Goal: Transaction & Acquisition: Subscribe to service/newsletter

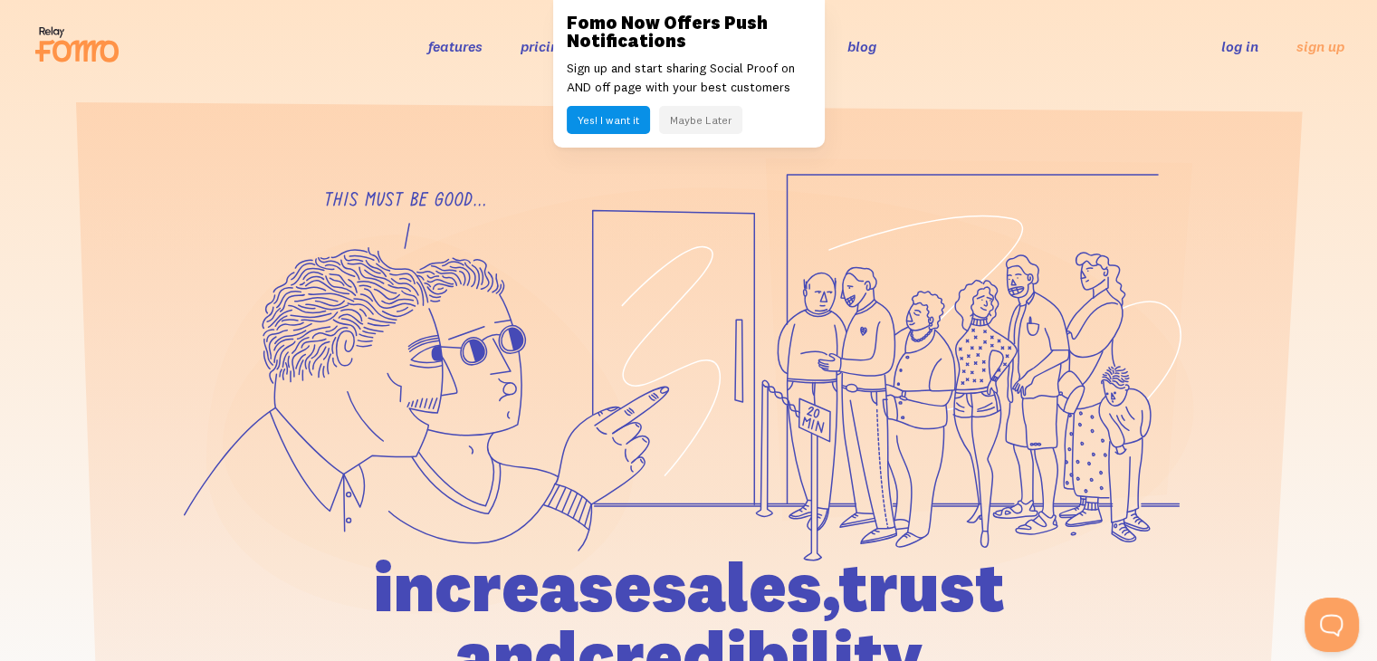
click at [727, 119] on button "Maybe Later" at bounding box center [700, 120] width 83 height 28
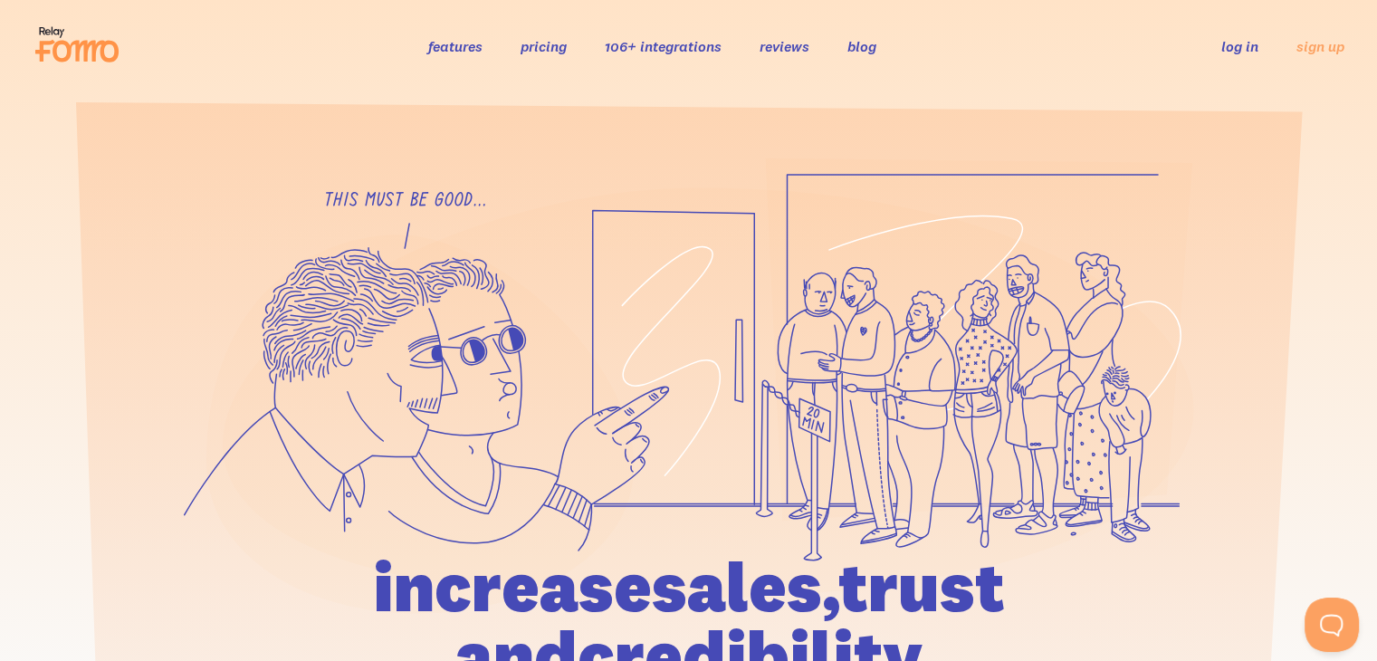
click at [548, 51] on link "pricing" at bounding box center [543, 46] width 46 height 18
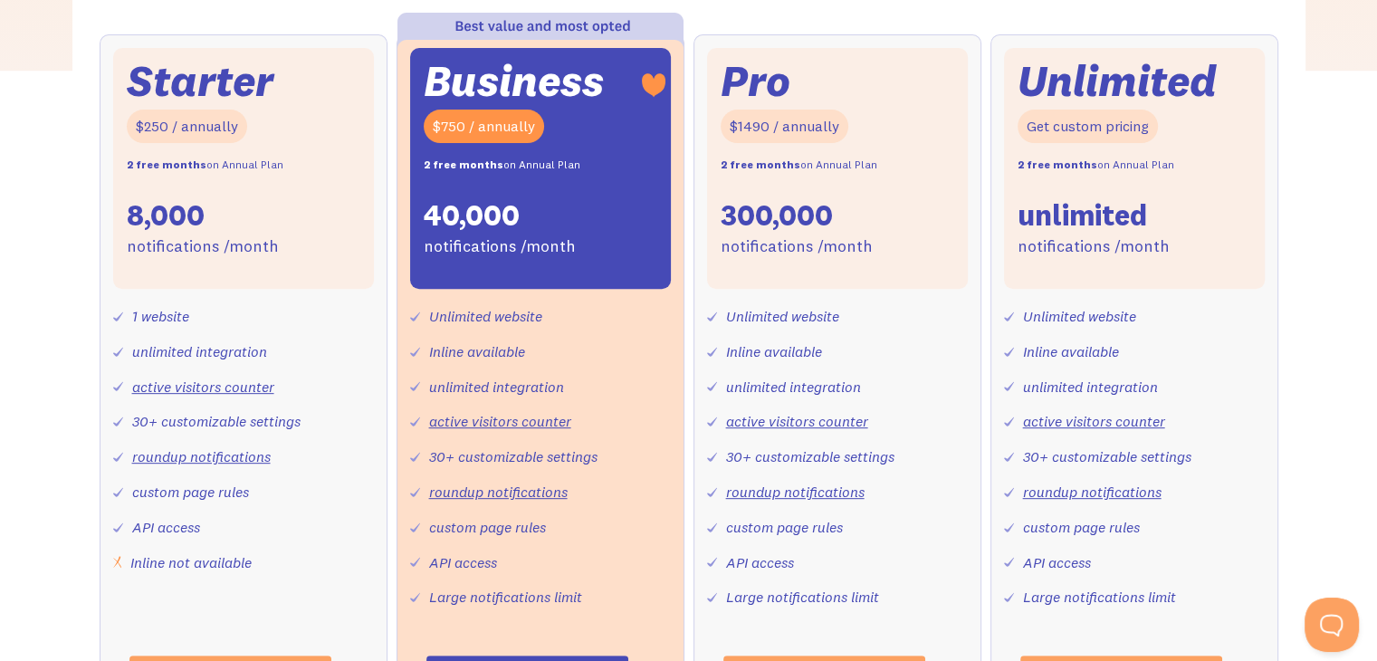
scroll to position [695, 0]
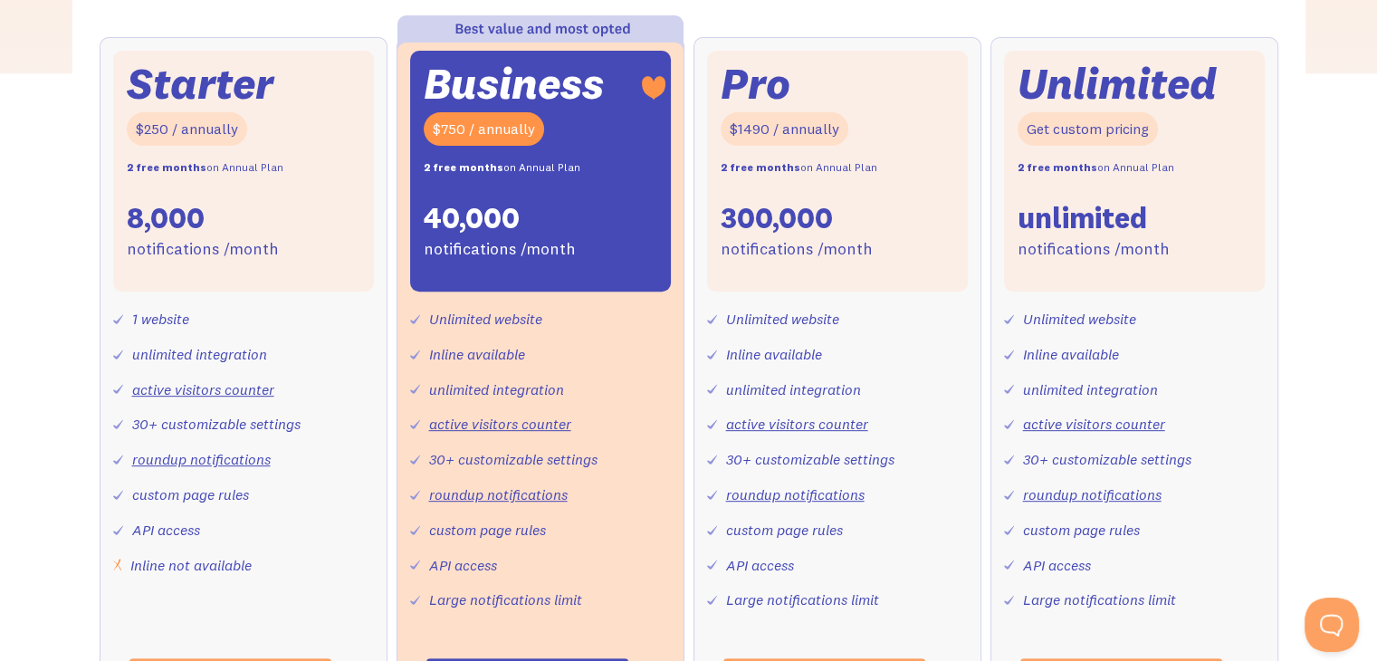
click at [492, 234] on div "40,000" at bounding box center [472, 218] width 96 height 38
click at [551, 91] on div "Business" at bounding box center [514, 83] width 180 height 39
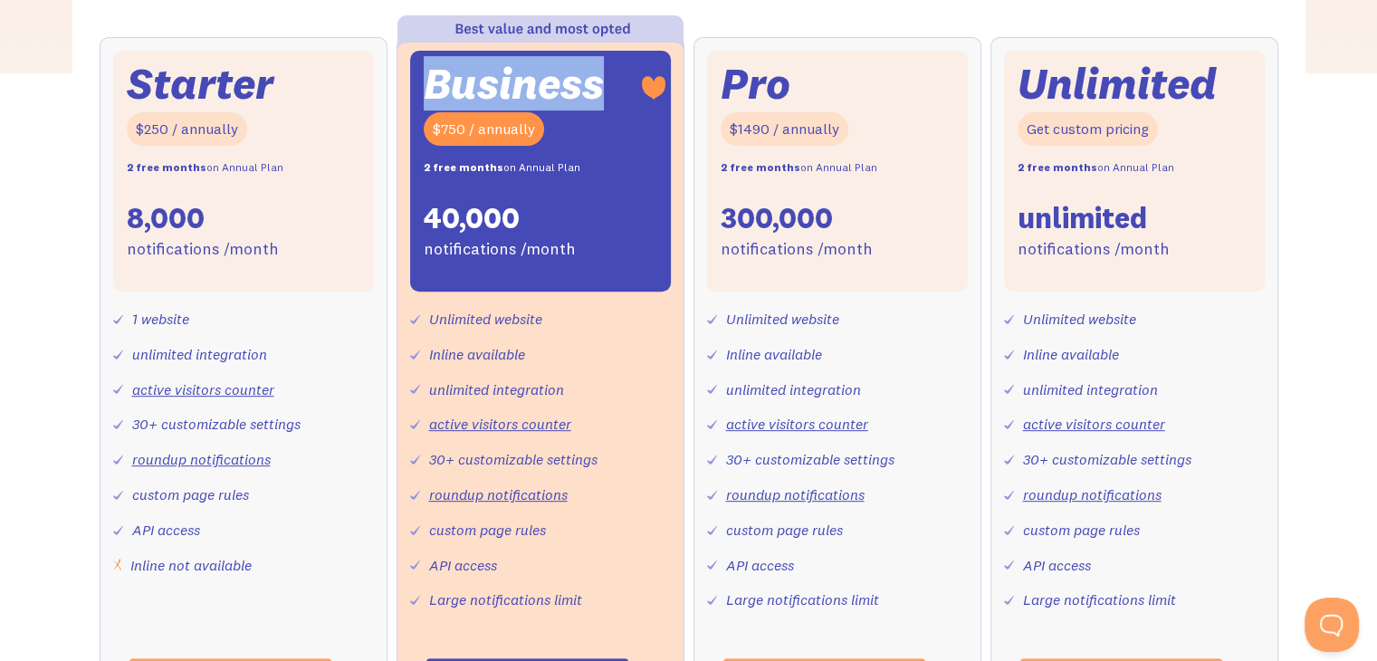
click at [551, 91] on div "Business" at bounding box center [514, 83] width 180 height 39
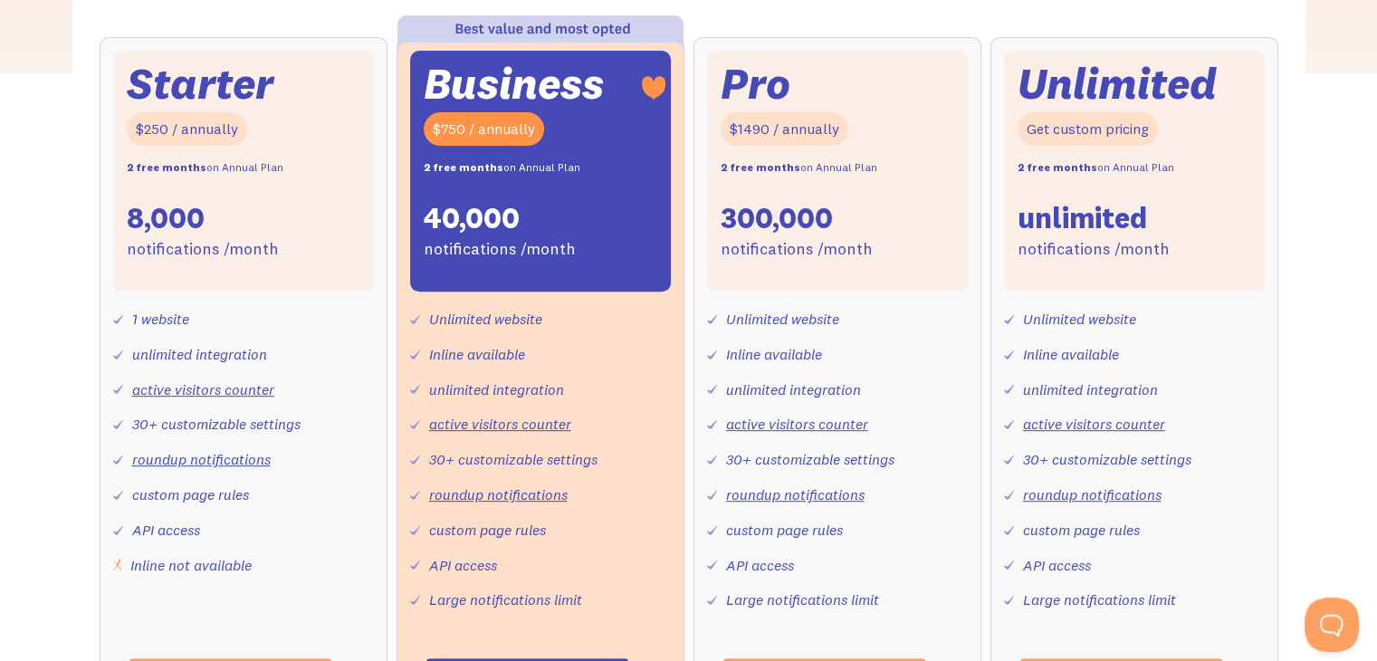
click at [823, 92] on div "Pro $1490 / annually 2 free months on Annual Plan 300,000 notifications /month" at bounding box center [837, 171] width 261 height 241
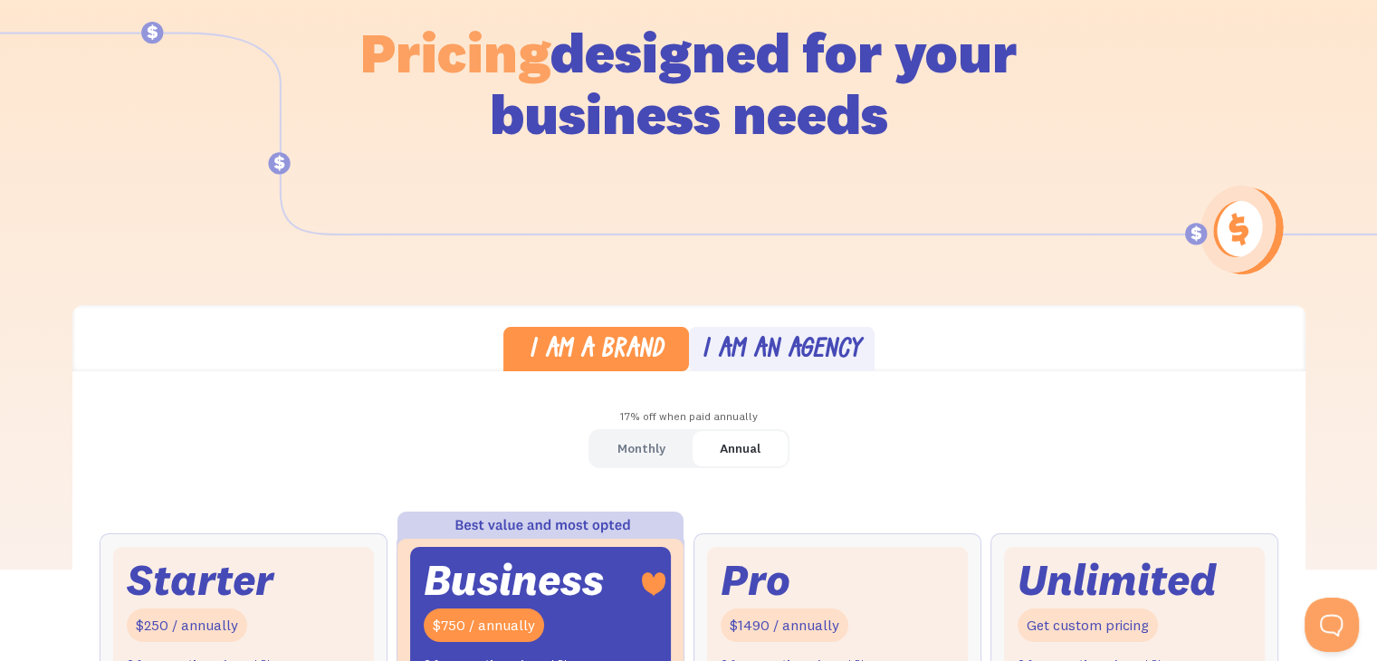
scroll to position [201, 0]
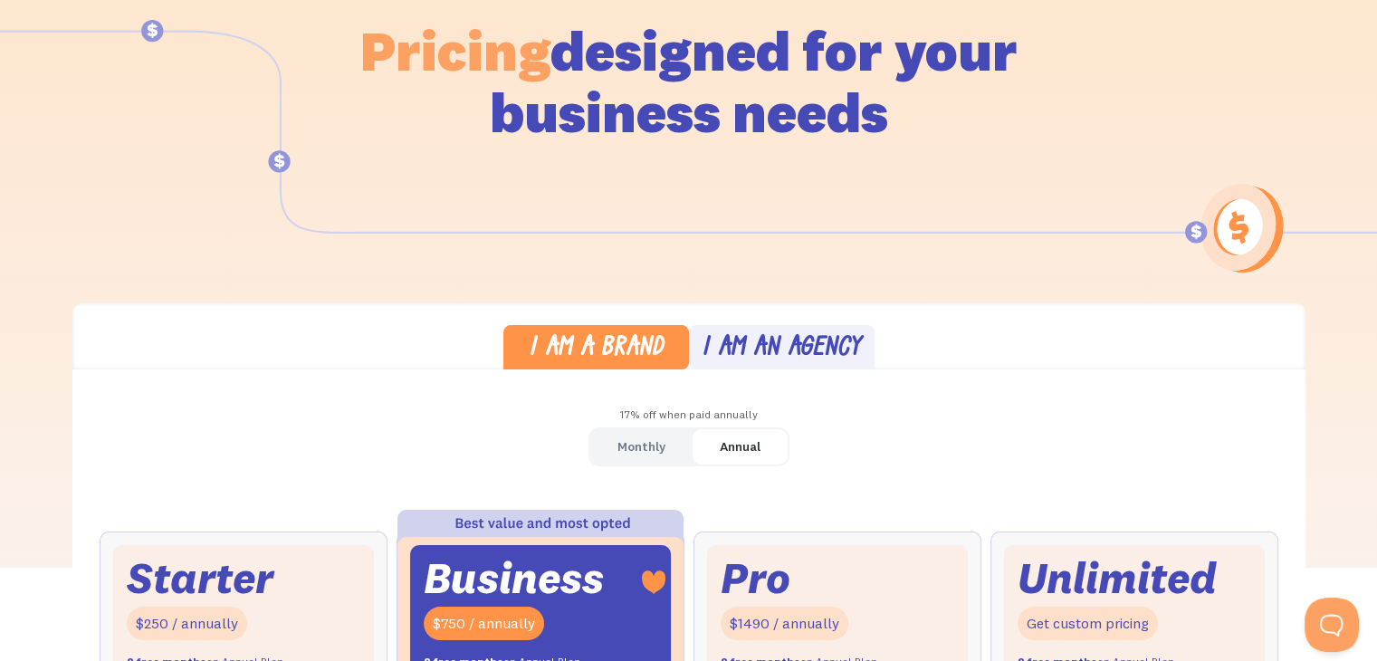
click at [792, 355] on div "I am an agency" at bounding box center [780, 349] width 159 height 26
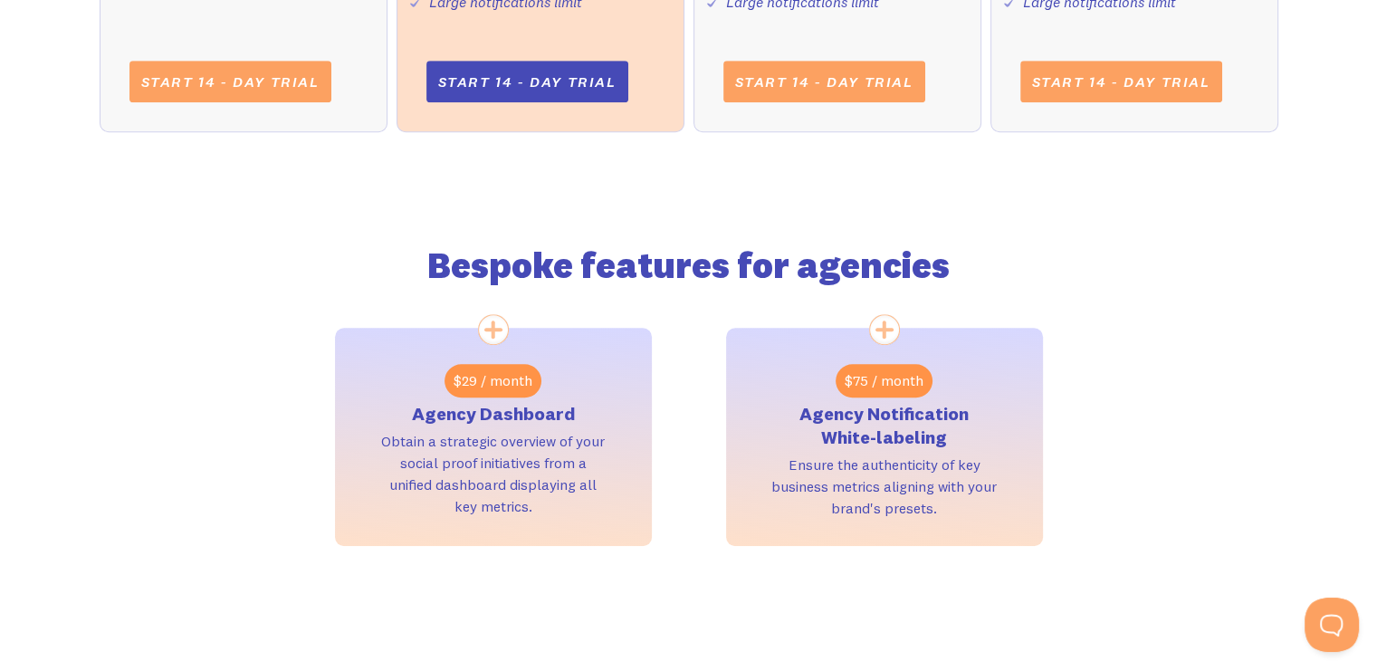
scroll to position [1295, 0]
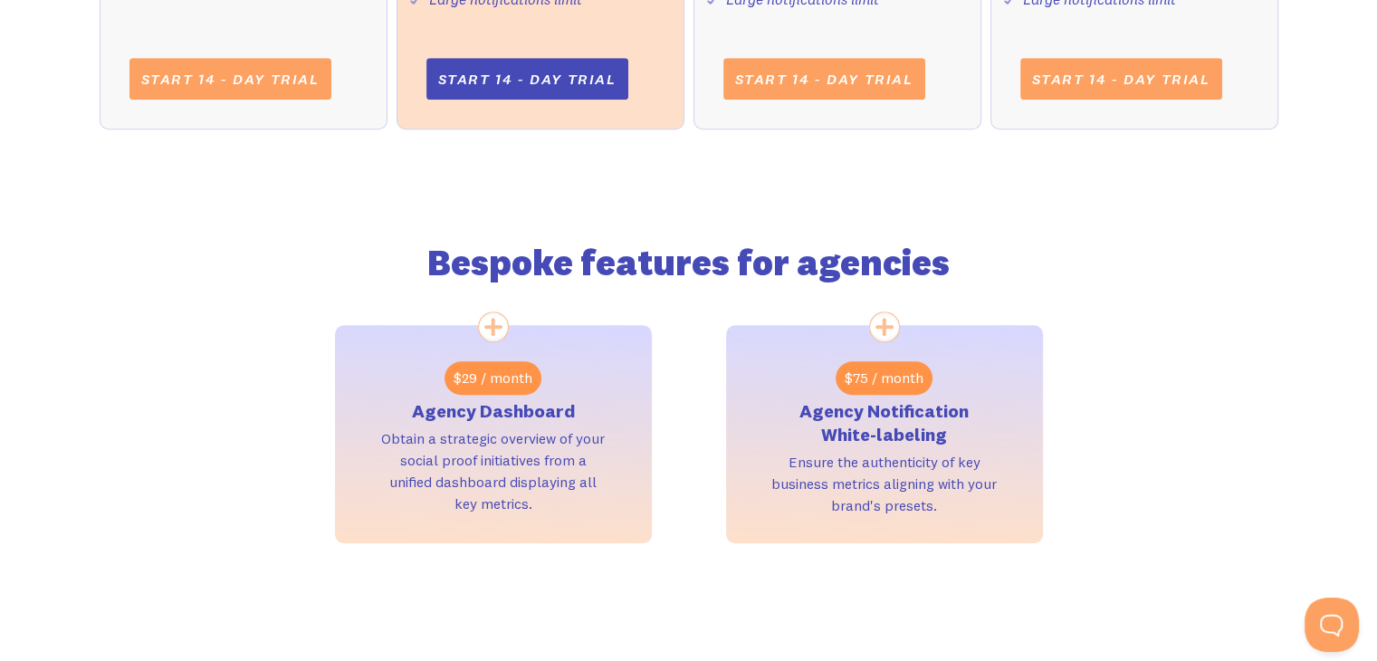
click at [508, 272] on h2 "Bespoke features for agencies" at bounding box center [689, 263] width 708 height 33
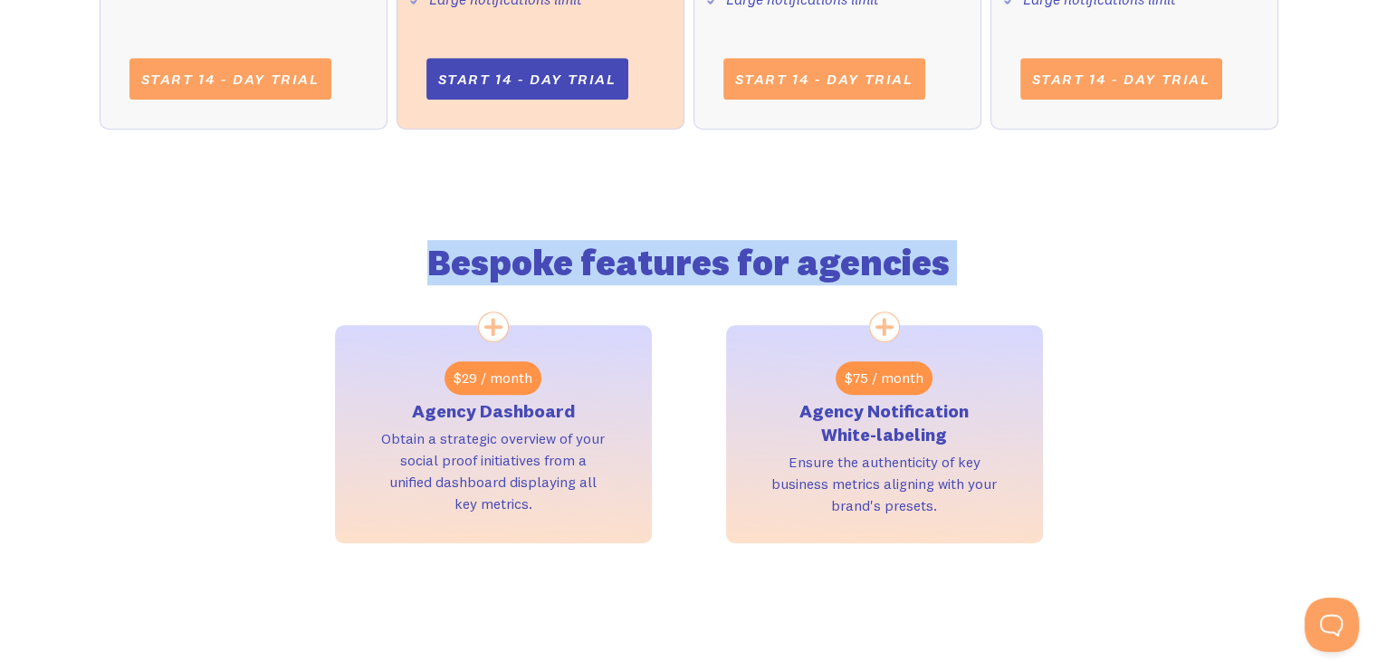
click at [508, 272] on h2 "Bespoke features for agencies" at bounding box center [689, 263] width 708 height 33
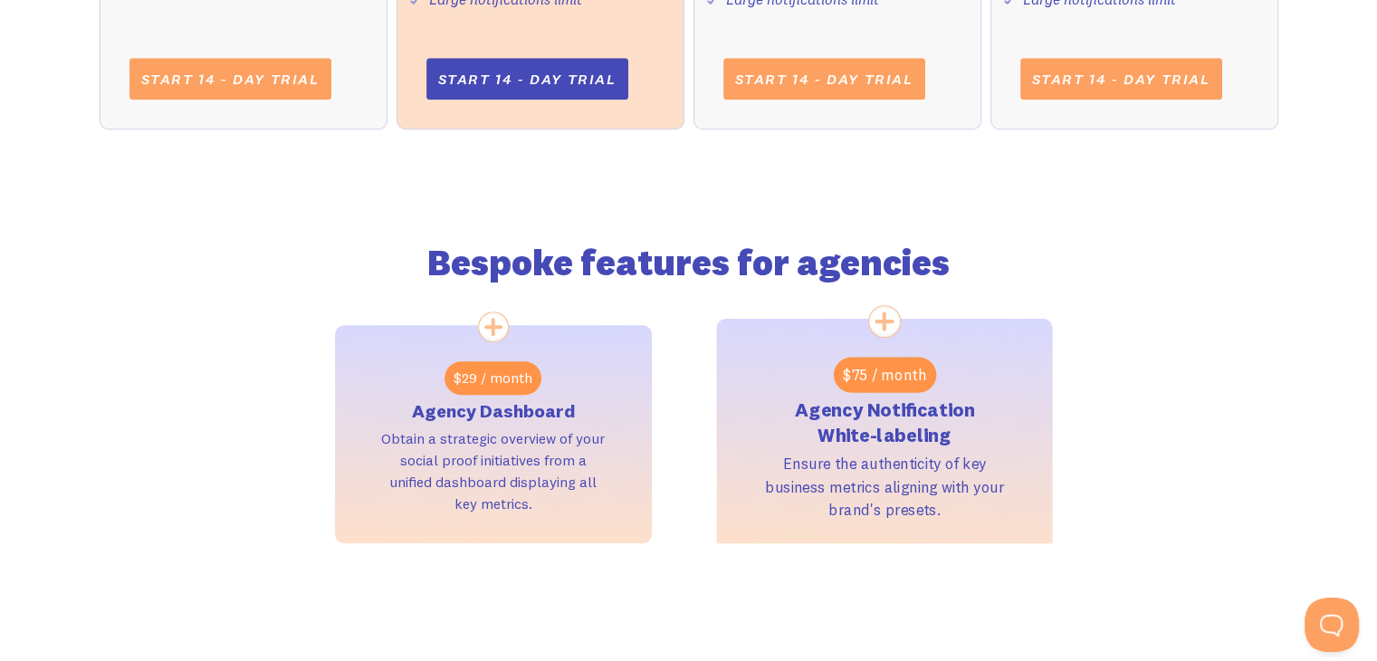
click at [882, 375] on div "$75 / month" at bounding box center [884, 374] width 102 height 35
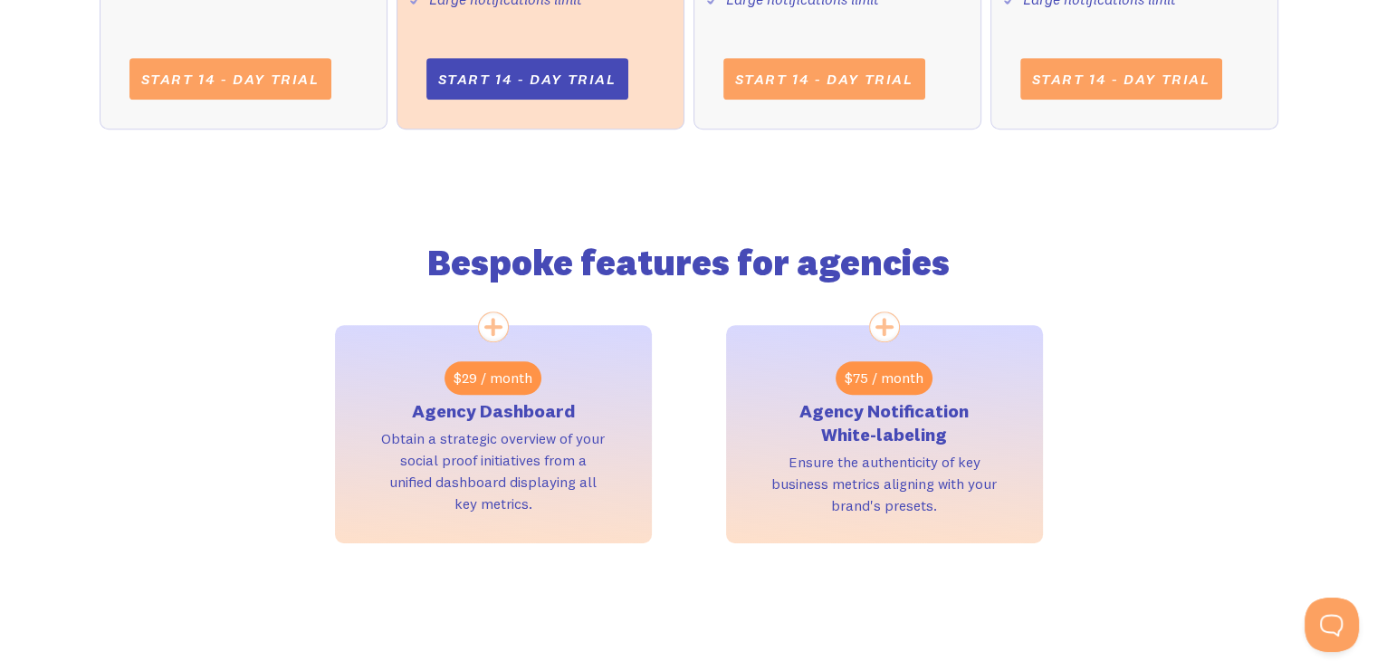
click at [658, 384] on div "$29 / month Agency Dashboard Obtain a strategic overview of your social proof i…" at bounding box center [689, 434] width 708 height 218
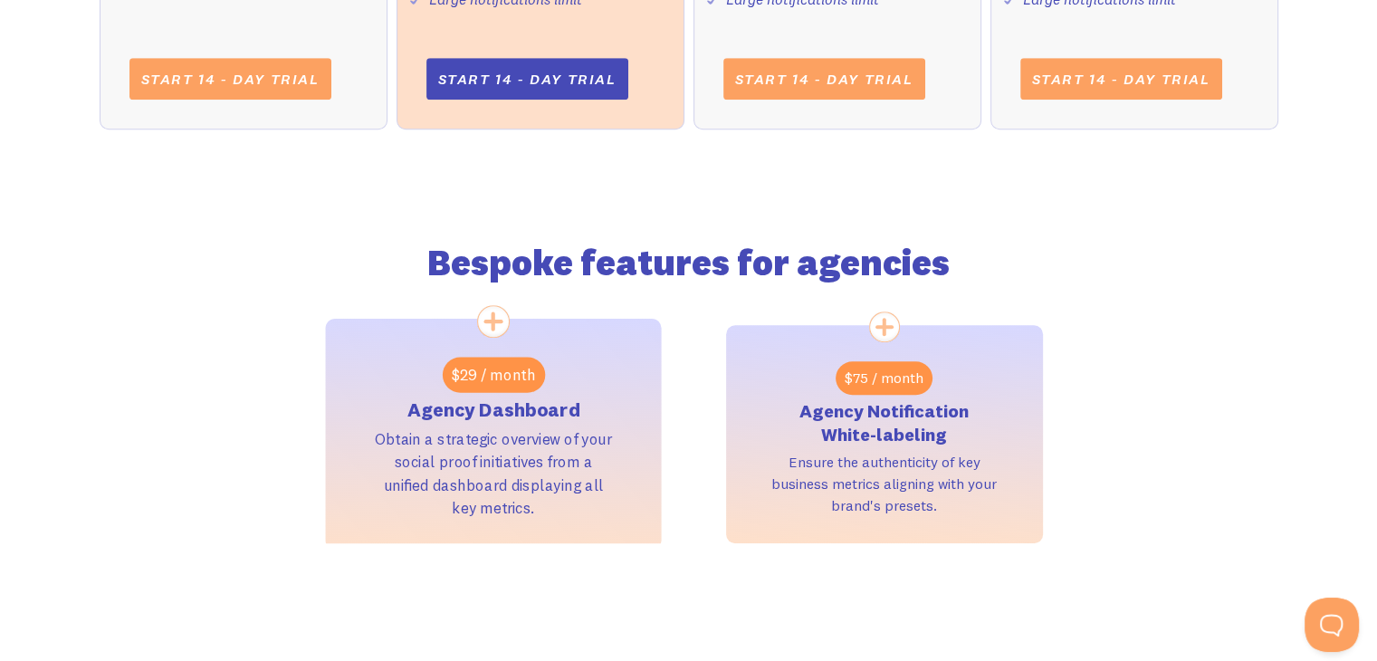
click at [513, 383] on div "$29 / month" at bounding box center [493, 374] width 102 height 35
click at [513, 415] on h3 "Agency Dashboard" at bounding box center [492, 408] width 173 height 25
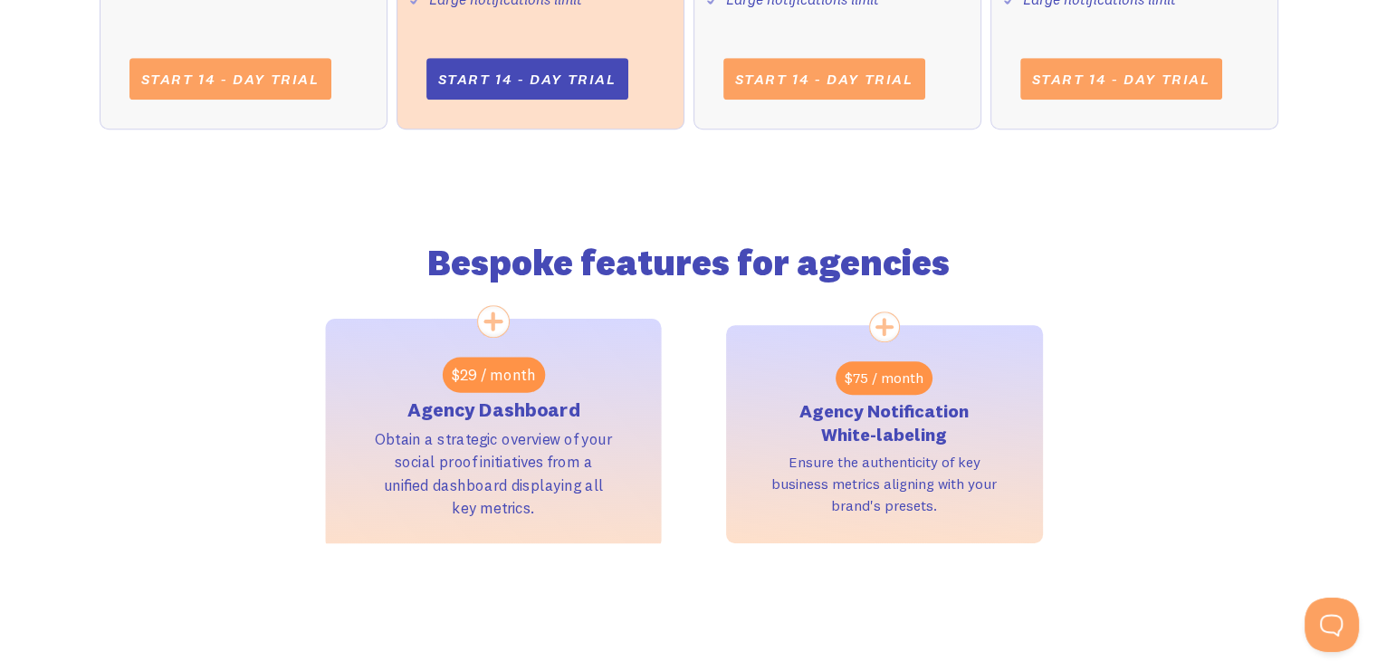
click at [510, 450] on div "Obtain a strategic overview of your social proof initiatives from a unified das…" at bounding box center [493, 472] width 240 height 92
click at [541, 511] on div "Obtain a strategic overview of your social proof initiatives from a unified das…" at bounding box center [493, 472] width 240 height 92
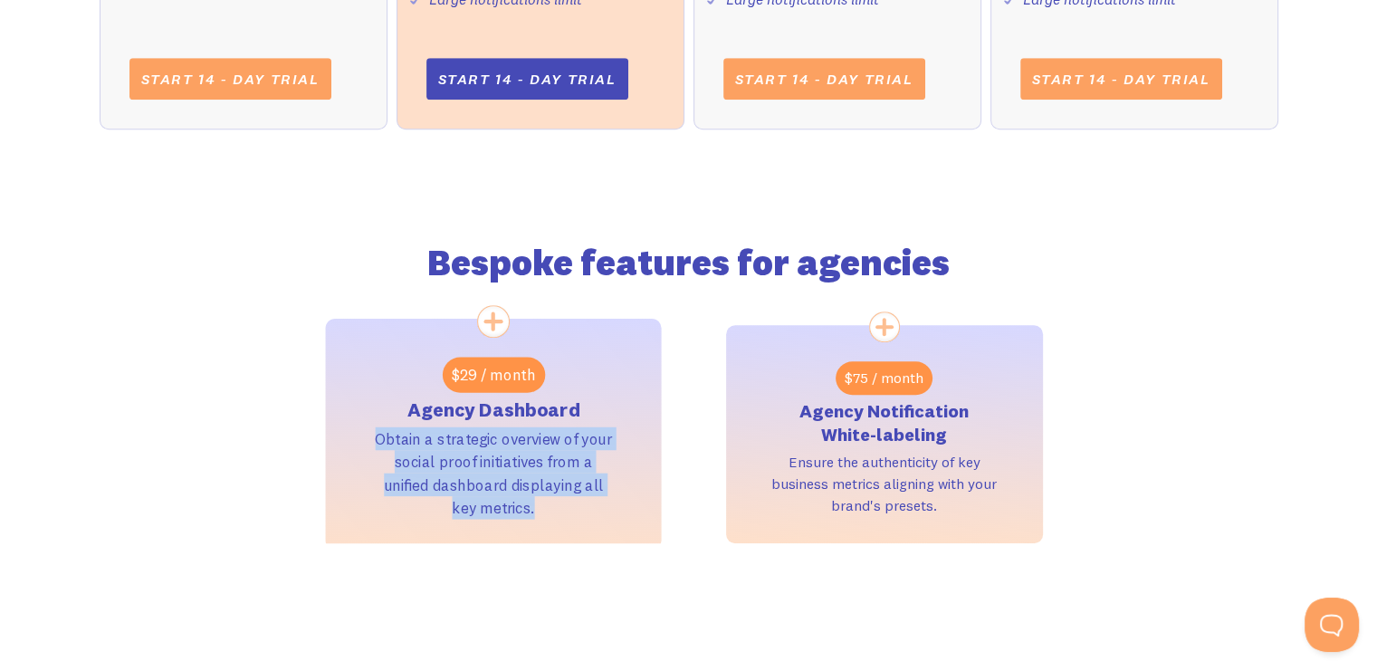
click at [541, 511] on div "Obtain a strategic overview of your social proof initiatives from a unified das…" at bounding box center [493, 472] width 240 height 92
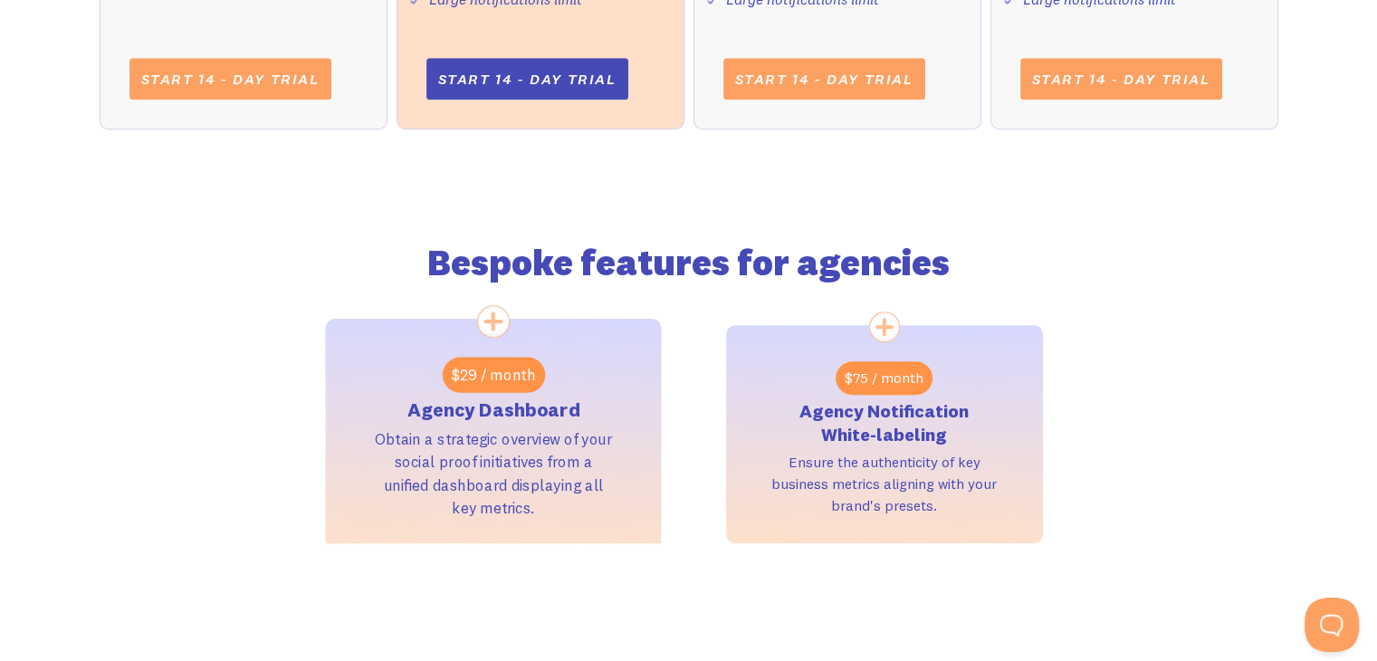
click at [541, 511] on div "Obtain a strategic overview of your social proof initiatives from a unified das…" at bounding box center [493, 472] width 240 height 92
click at [531, 511] on div "Obtain a strategic overview of your social proof initiatives from a unified das…" at bounding box center [493, 472] width 240 height 92
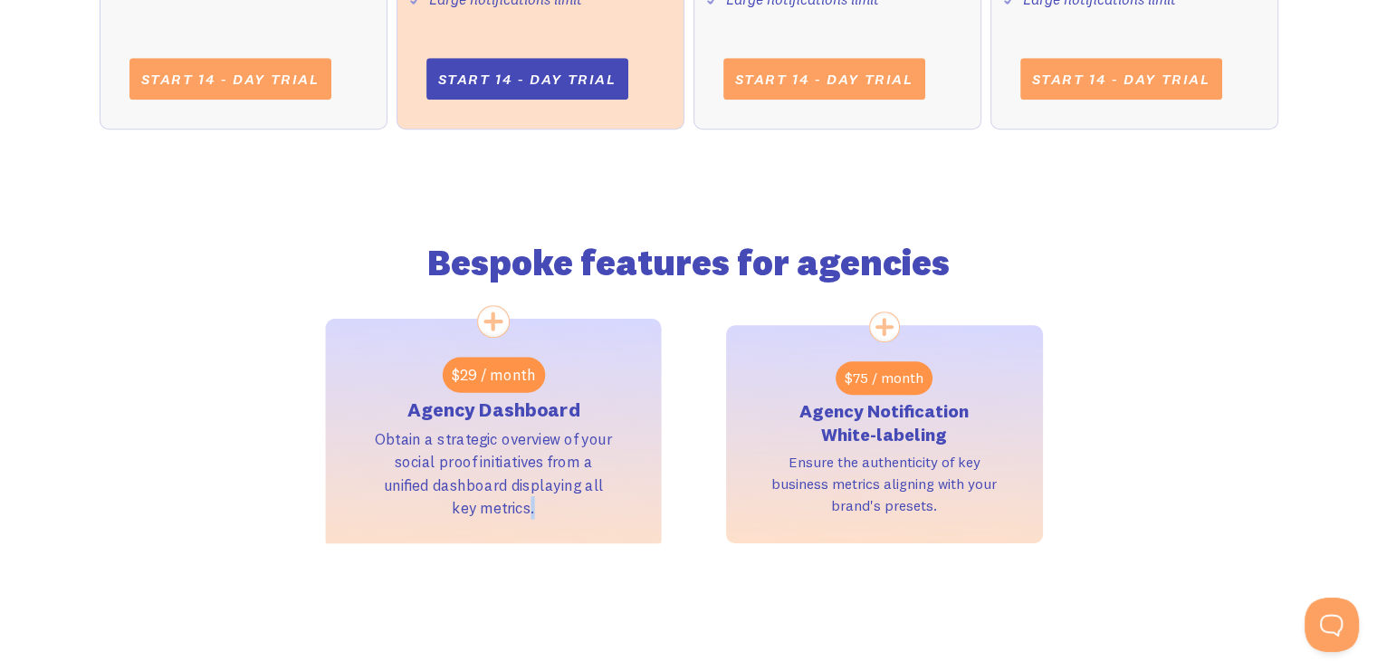
click at [531, 511] on div "Obtain a strategic overview of your social proof initiatives from a unified das…" at bounding box center [493, 472] width 240 height 92
click at [520, 501] on div "Obtain a strategic overview of your social proof initiatives from a unified das…" at bounding box center [493, 472] width 240 height 92
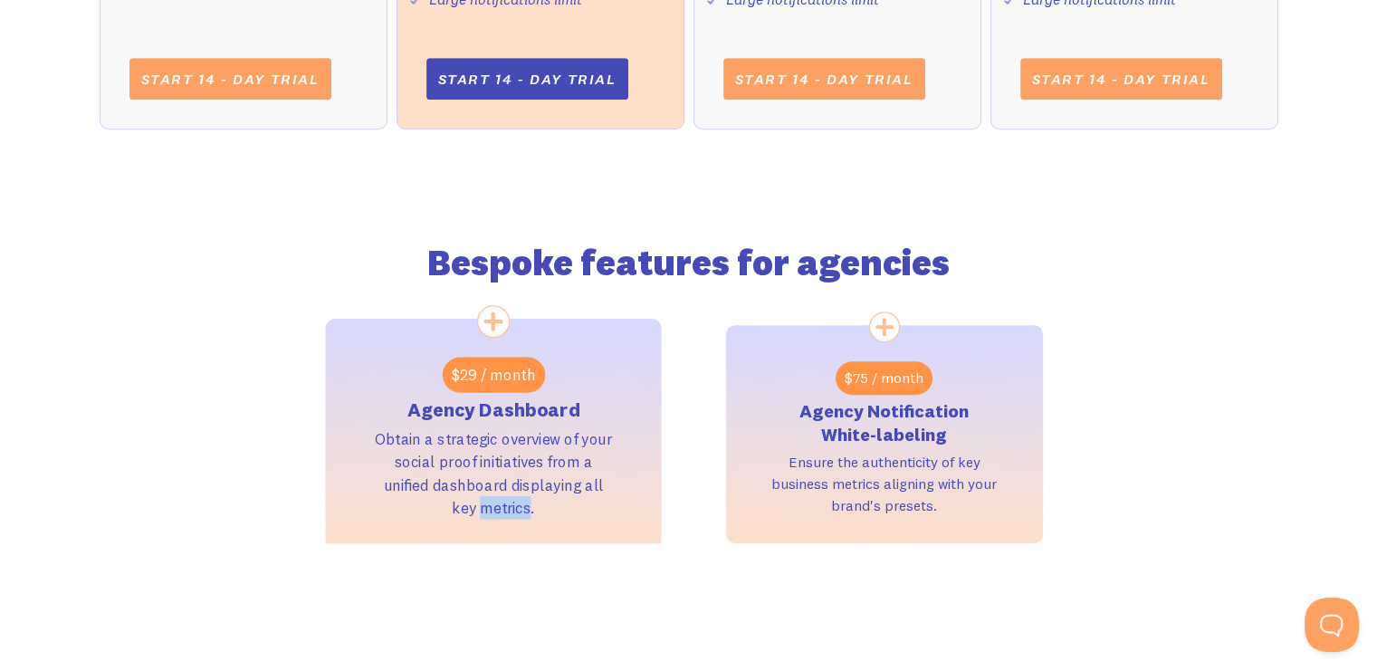
click at [520, 501] on div "Obtain a strategic overview of your social proof initiatives from a unified das…" at bounding box center [493, 472] width 240 height 92
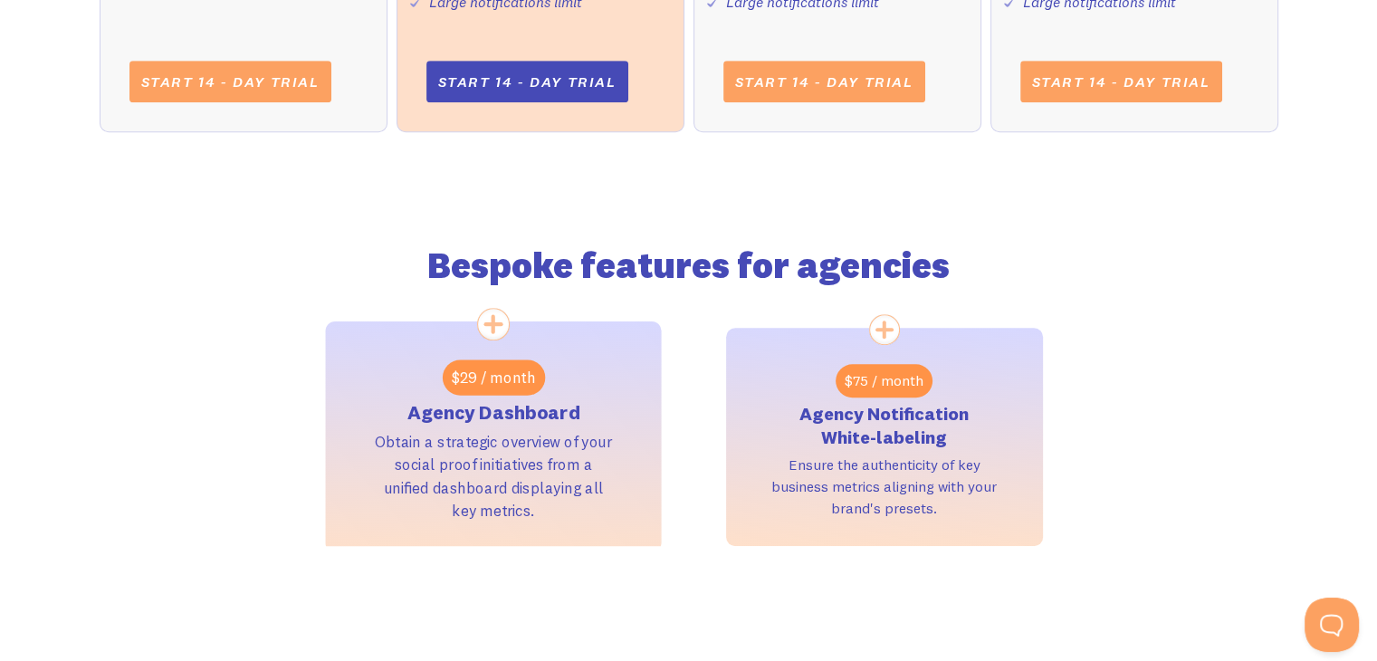
click at [514, 501] on div "Obtain a strategic overview of your social proof initiatives from a unified das…" at bounding box center [493, 475] width 240 height 92
click at [492, 315] on img at bounding box center [492, 323] width 33 height 33
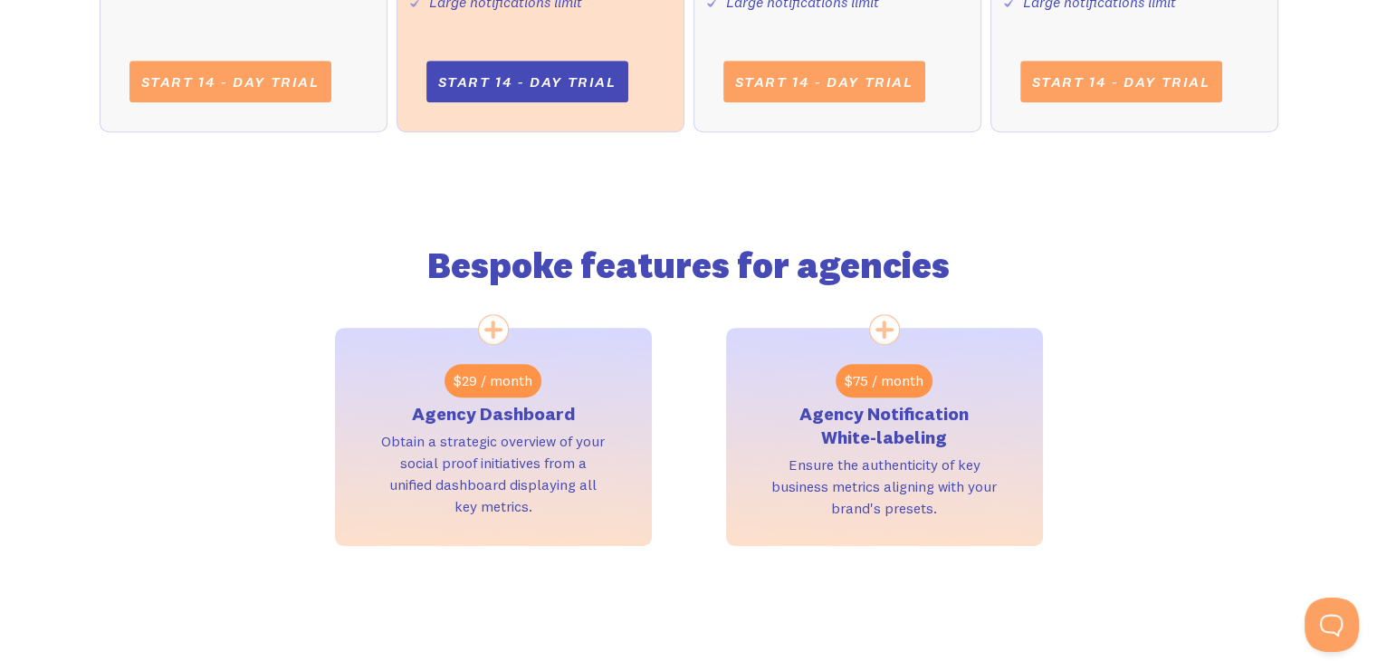
click at [538, 275] on h2 "Bespoke features for agencies" at bounding box center [689, 266] width 708 height 33
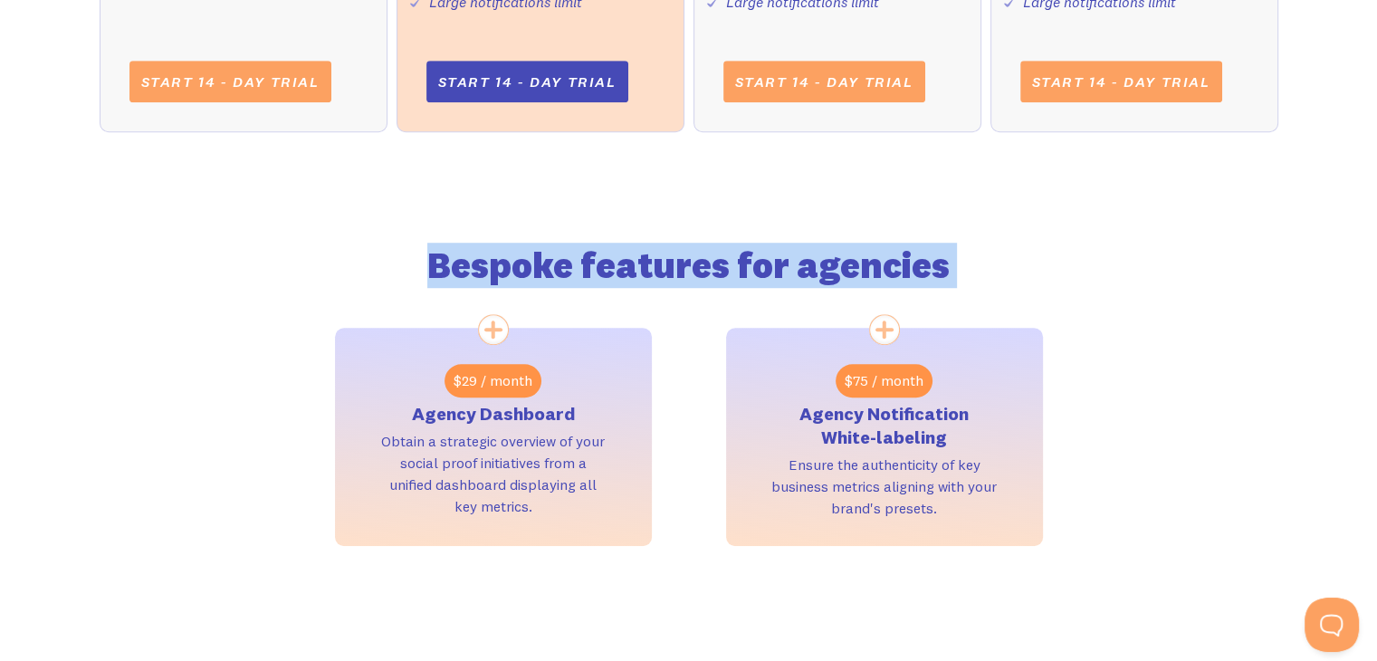
click at [538, 275] on h2 "Bespoke features for agencies" at bounding box center [689, 266] width 708 height 33
click at [589, 276] on h2 "Bespoke features for agencies" at bounding box center [689, 266] width 708 height 33
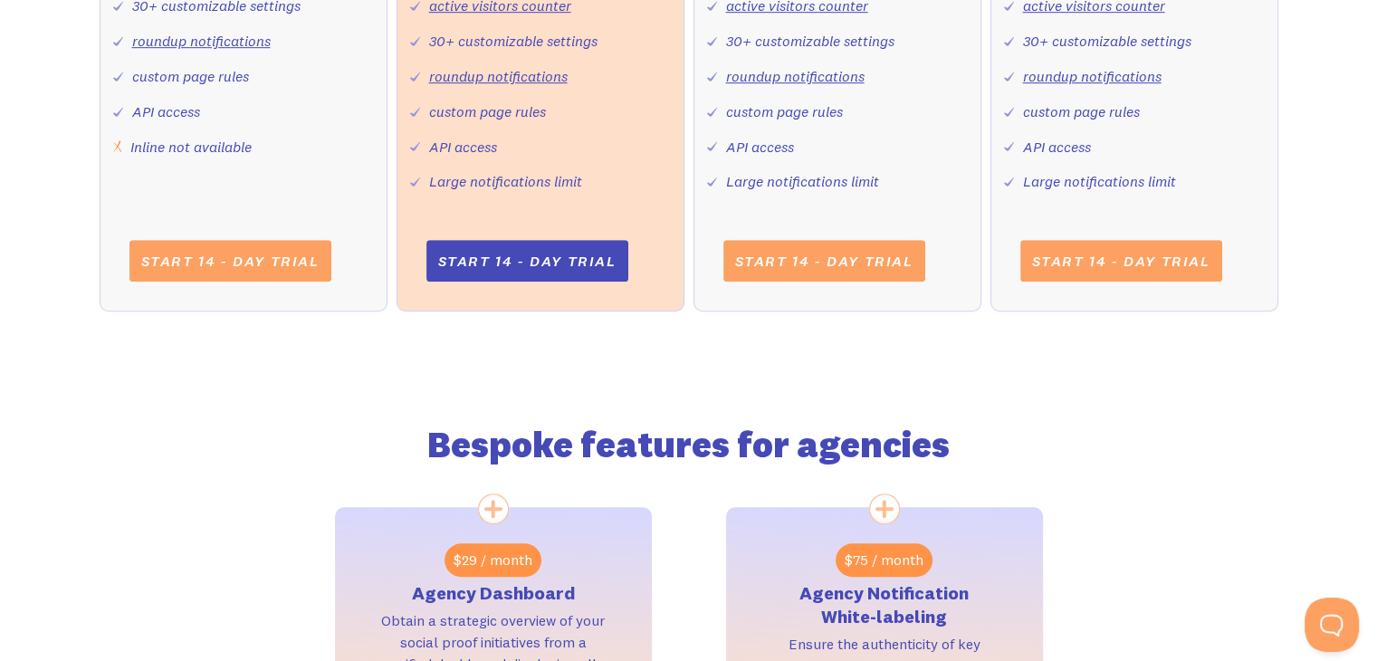
scroll to position [1111, 0]
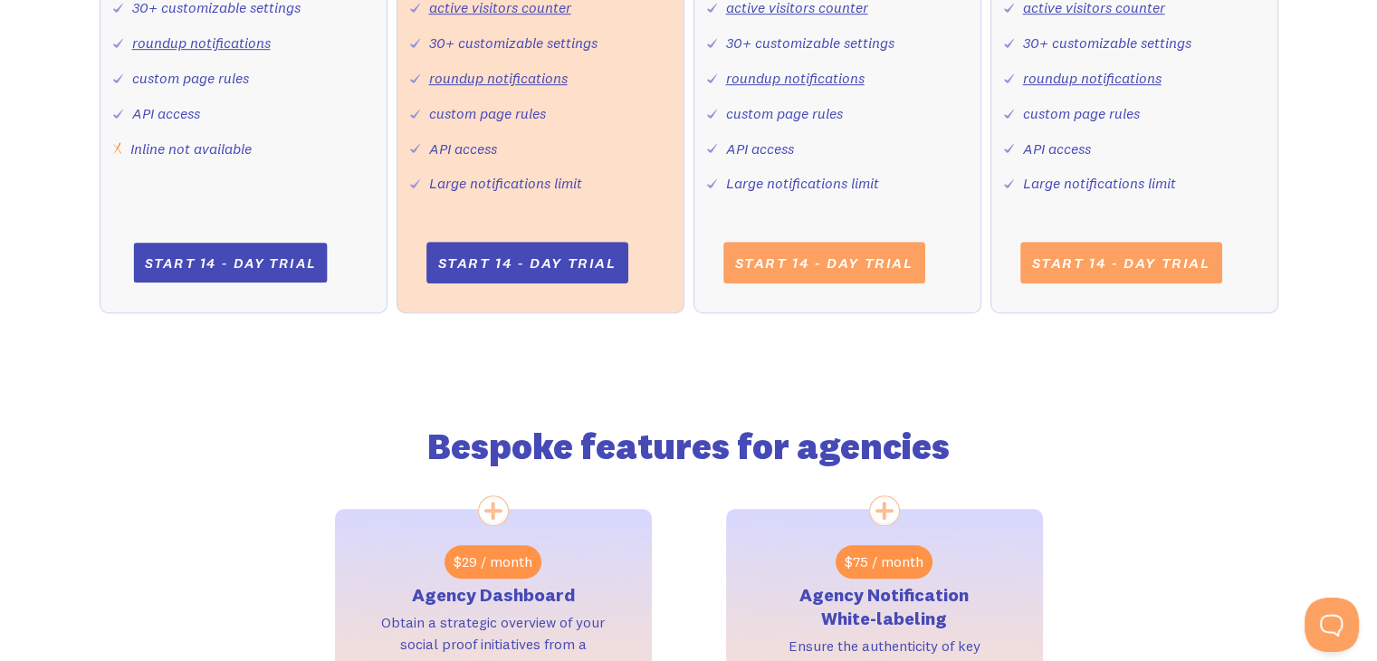
click at [281, 258] on link "Start 14 - day trial" at bounding box center [230, 263] width 194 height 40
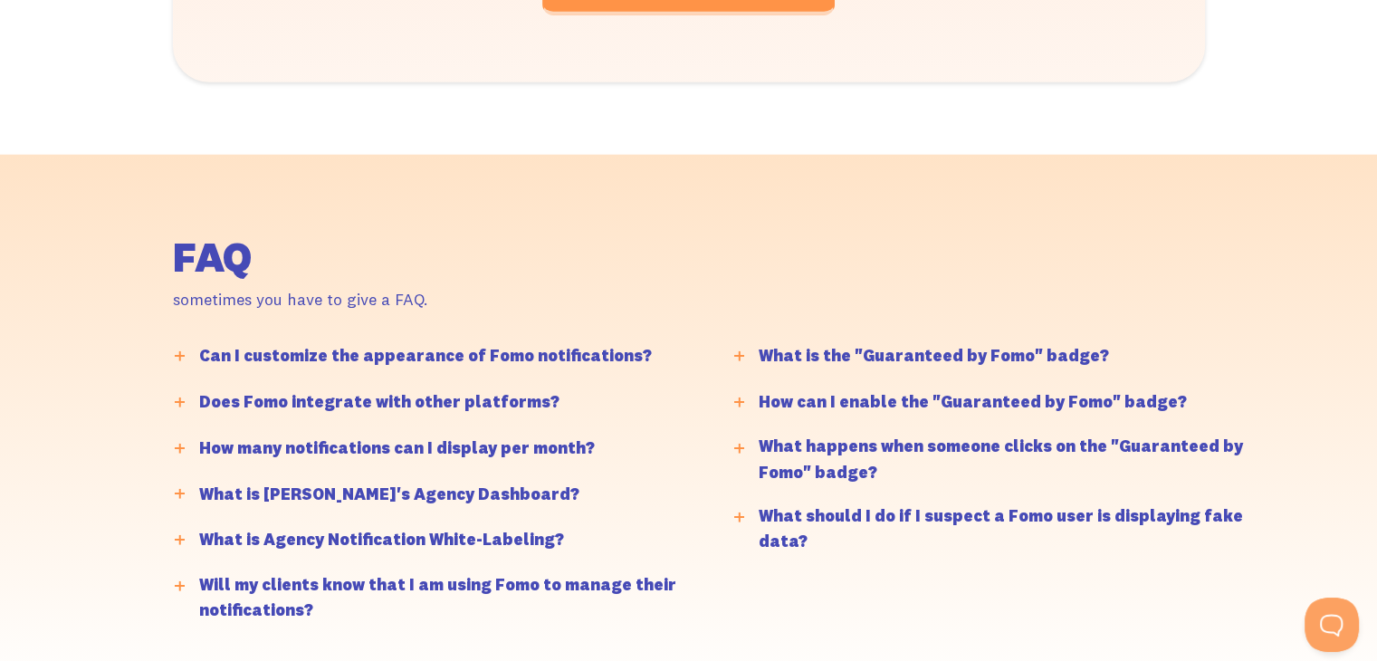
scroll to position [5023, 0]
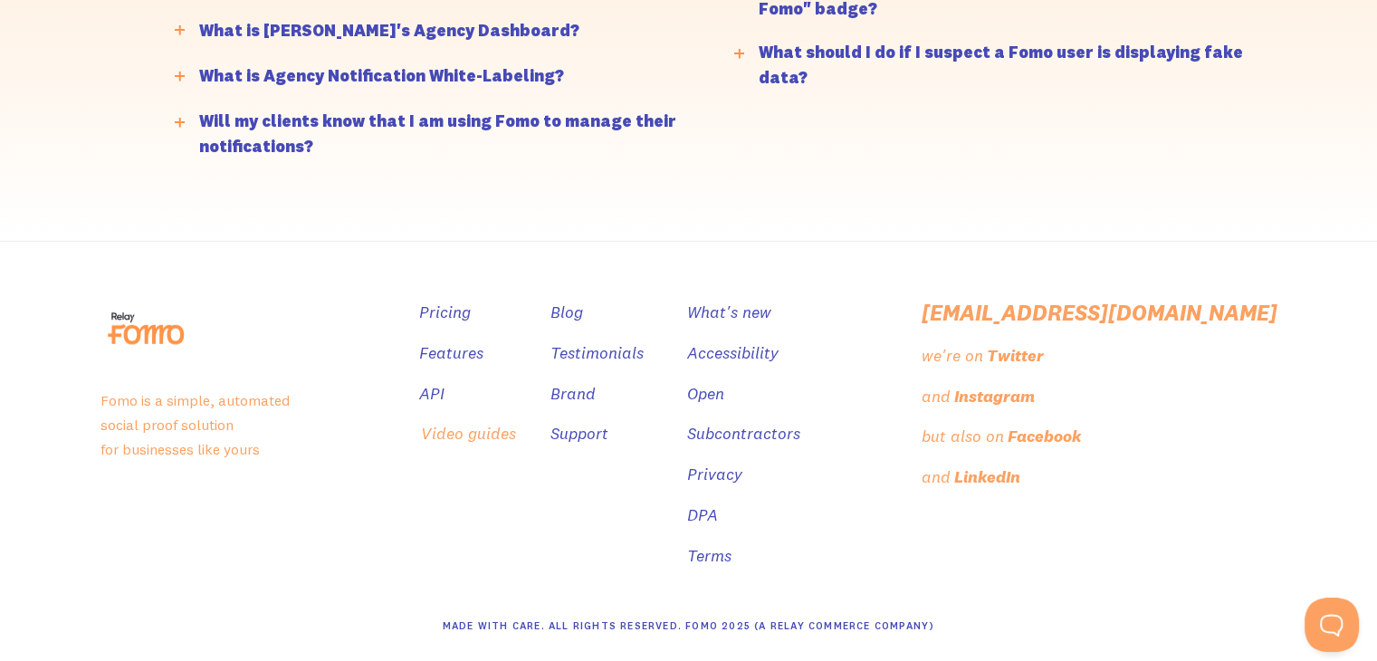
click at [516, 432] on link "Video guides" at bounding box center [468, 434] width 95 height 26
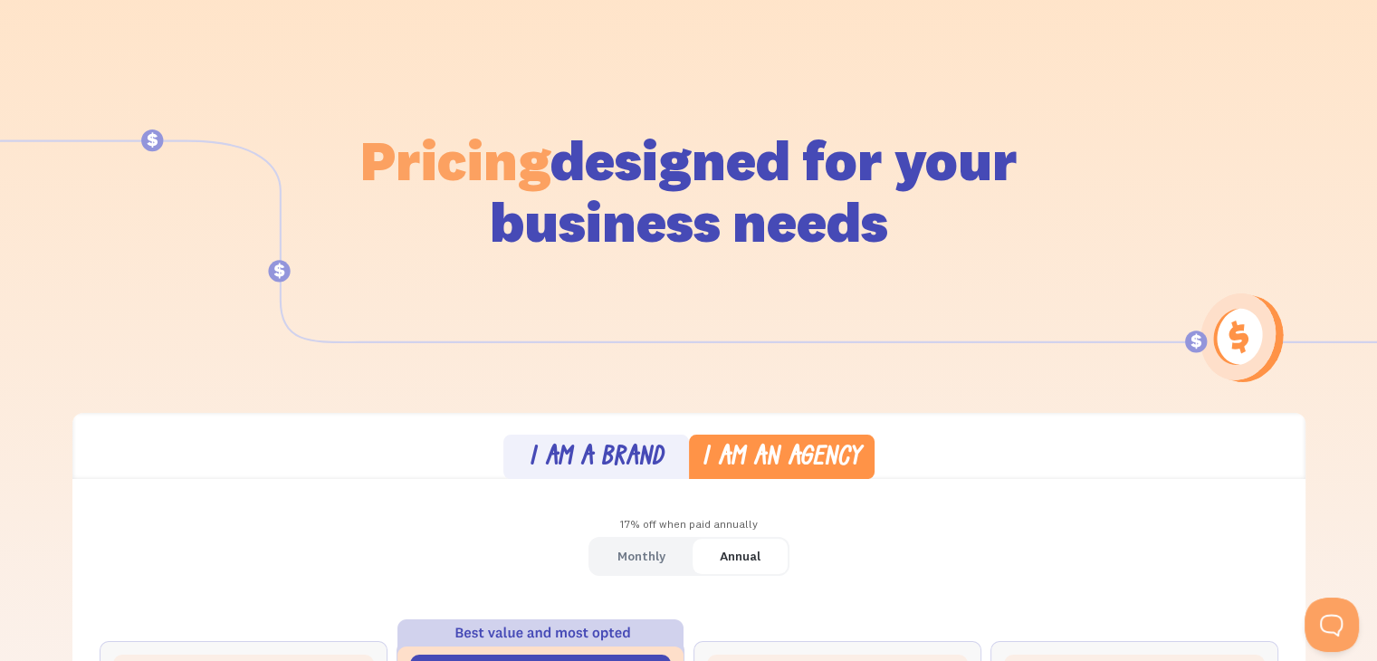
scroll to position [0, 0]
